Goal: Task Accomplishment & Management: Use online tool/utility

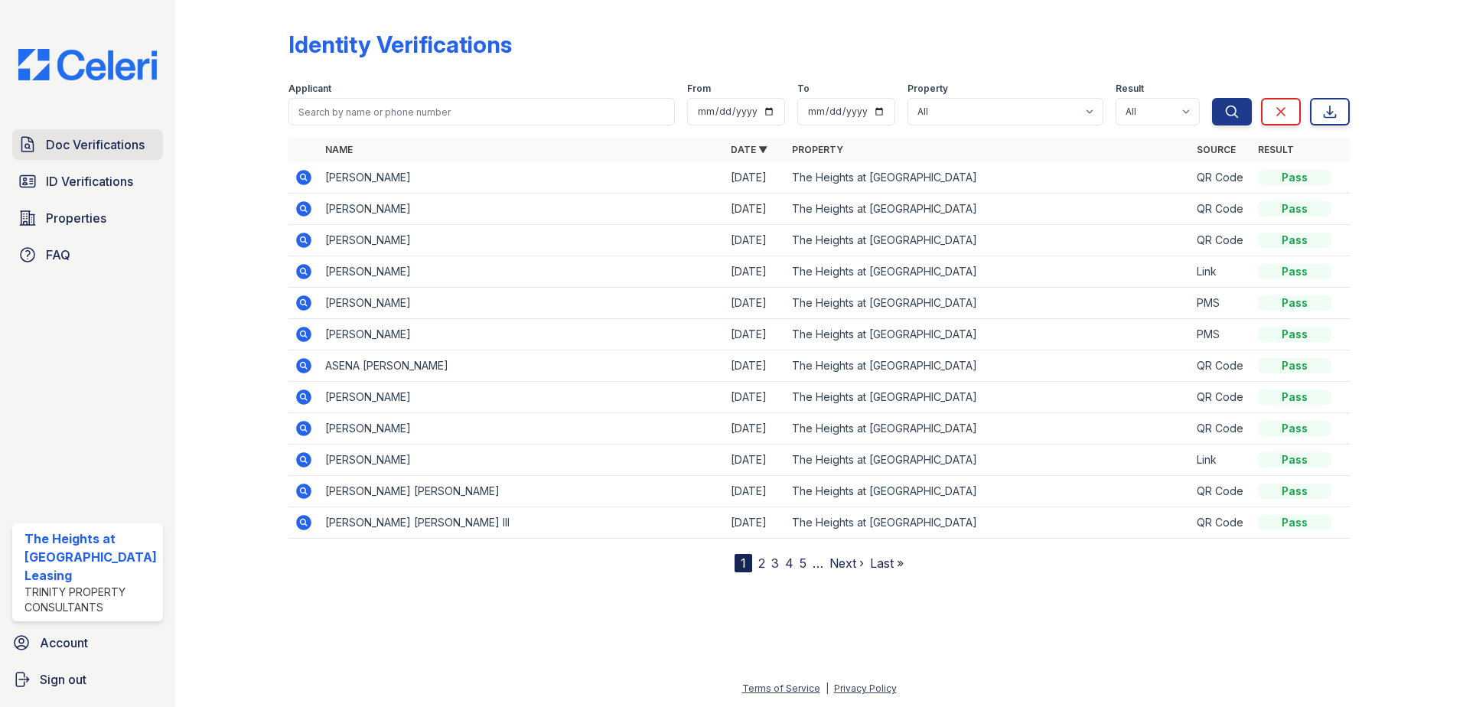
click at [120, 138] on span "Doc Verifications" at bounding box center [95, 144] width 99 height 18
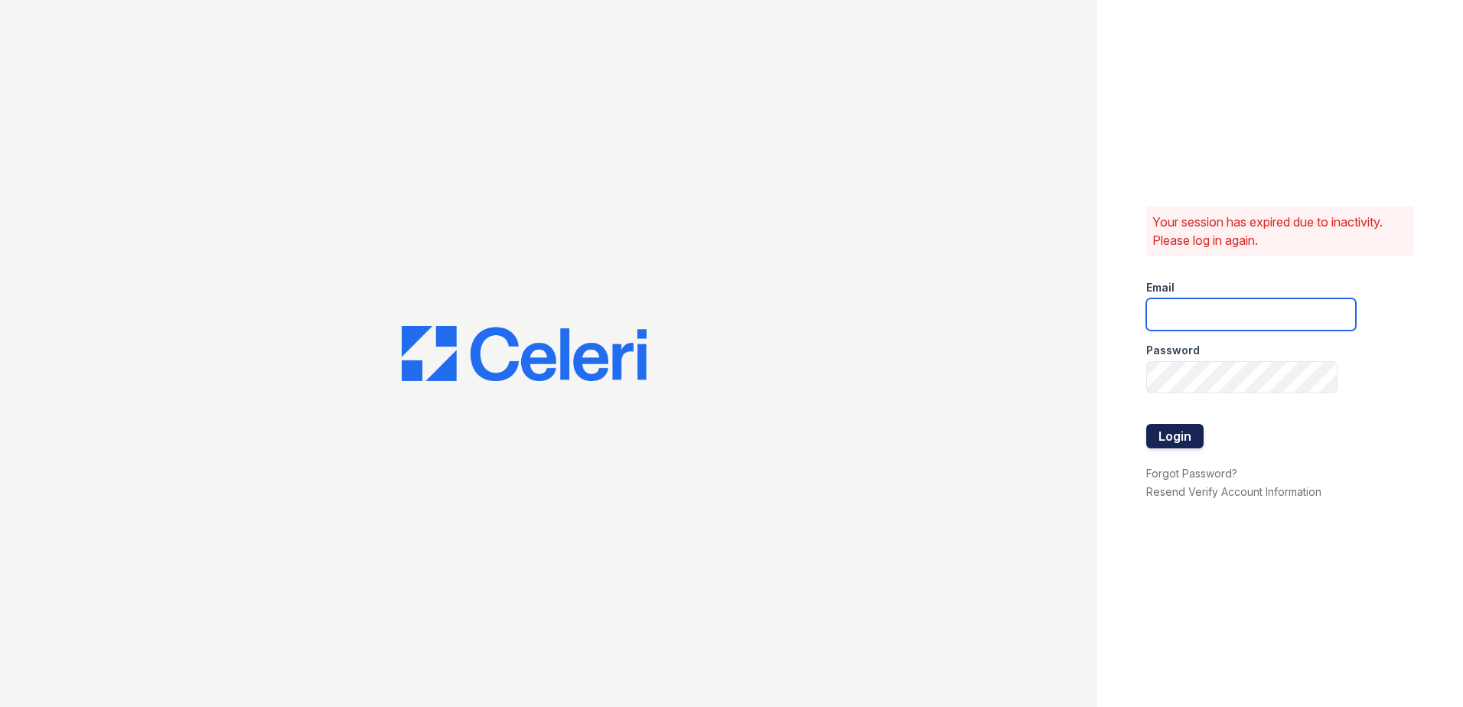
type input "theheightsatdunwoody@trinity-pm.com"
click at [1173, 434] on button "Login" at bounding box center [1174, 436] width 57 height 24
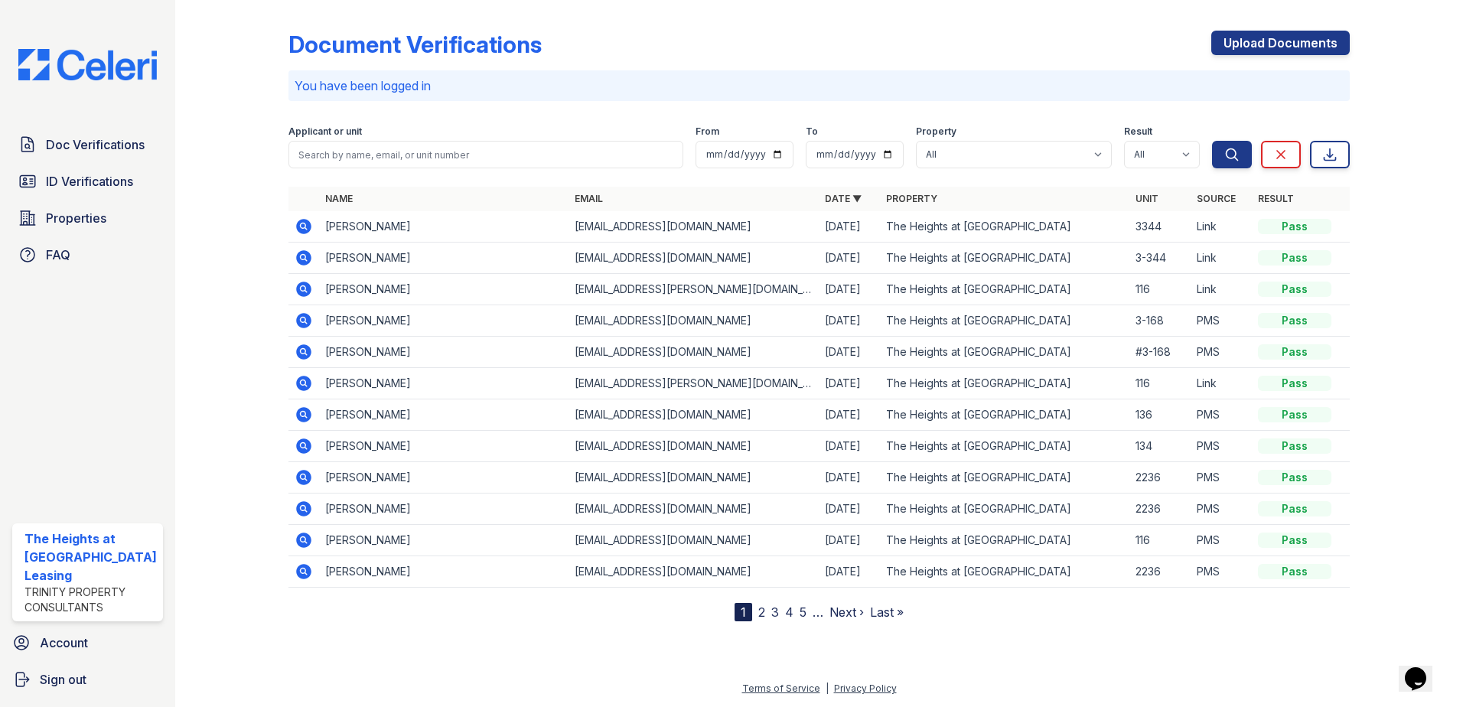
click at [308, 290] on icon at bounding box center [303, 289] width 15 height 15
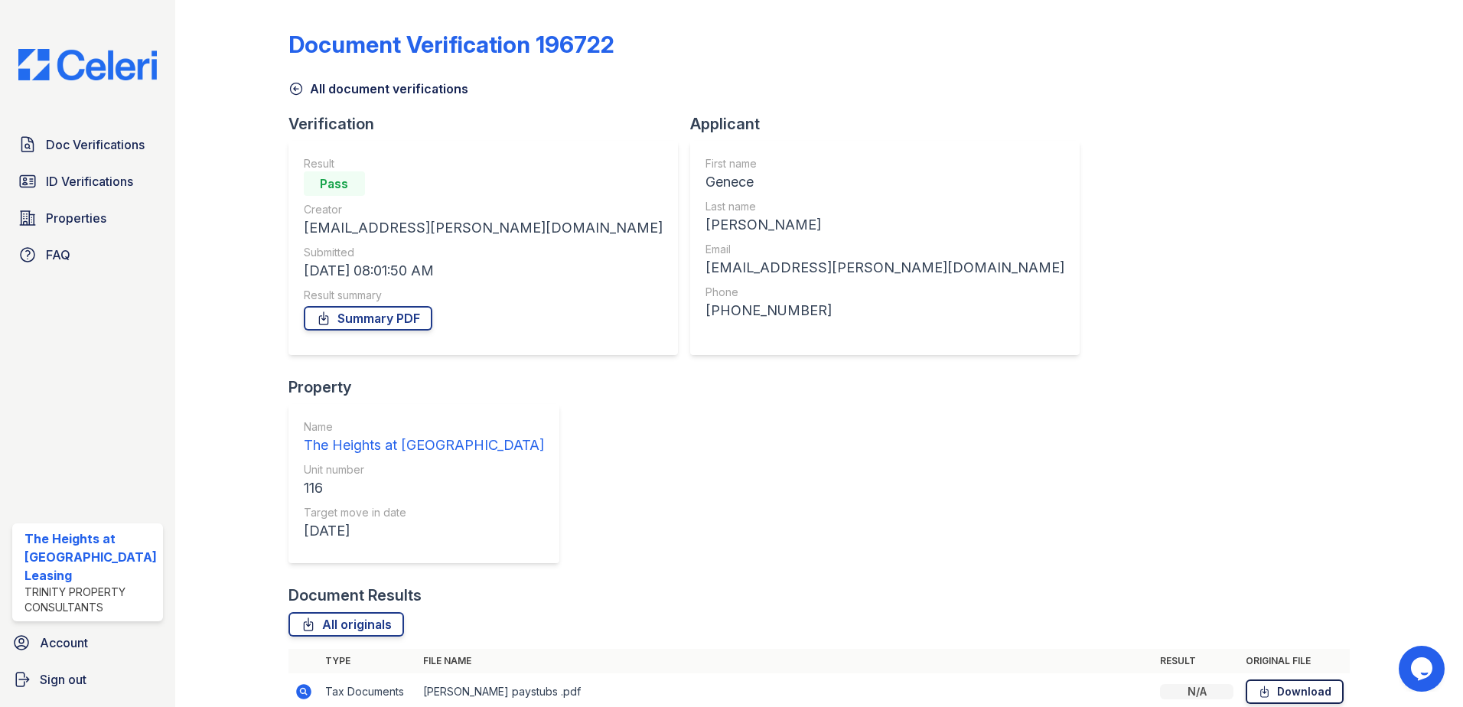
click at [1316, 679] on link "Download" at bounding box center [1294, 691] width 98 height 24
